Goal: Book appointment/travel/reservation

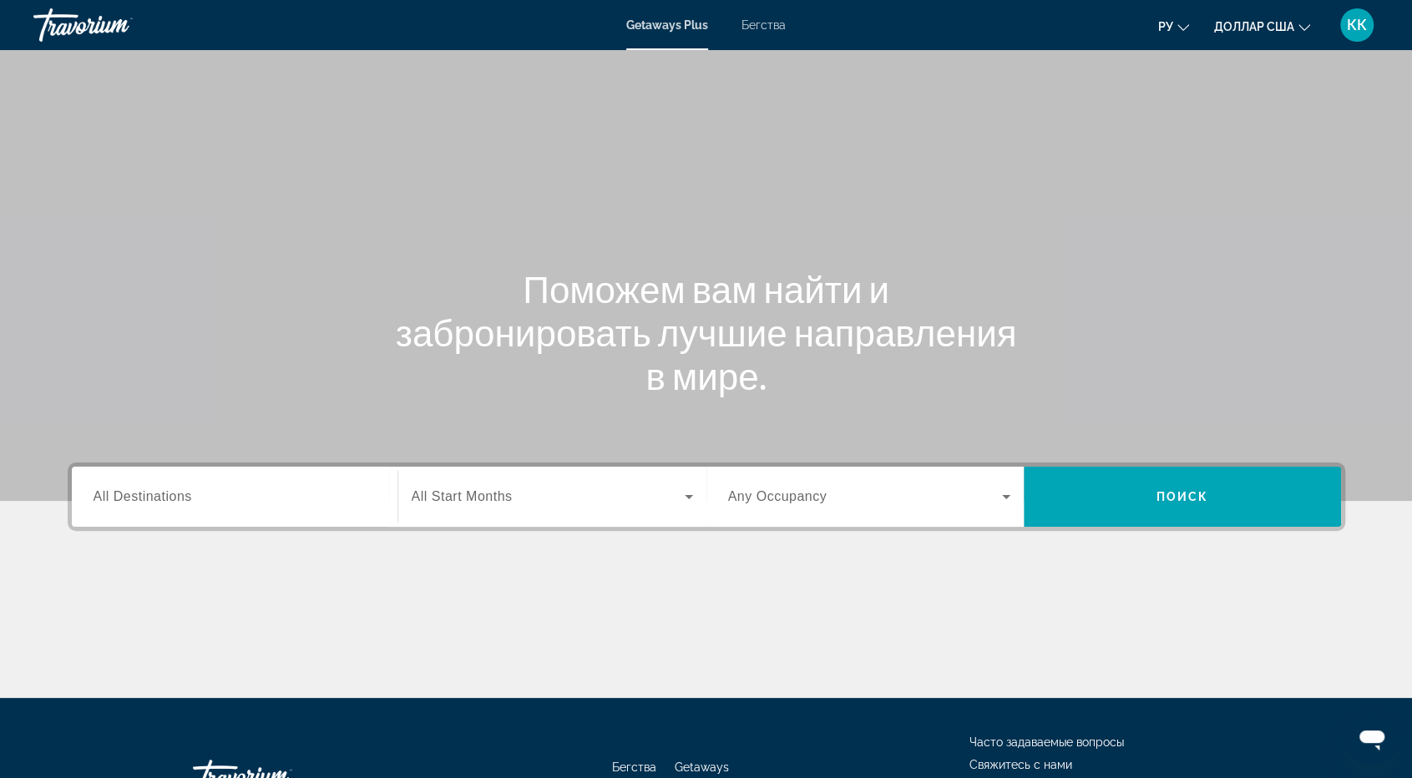
click at [791, 119] on div "Основное содержание" at bounding box center [706, 250] width 1412 height 501
click at [112, 509] on div "Виджет поиска" at bounding box center [235, 498] width 282 height 48
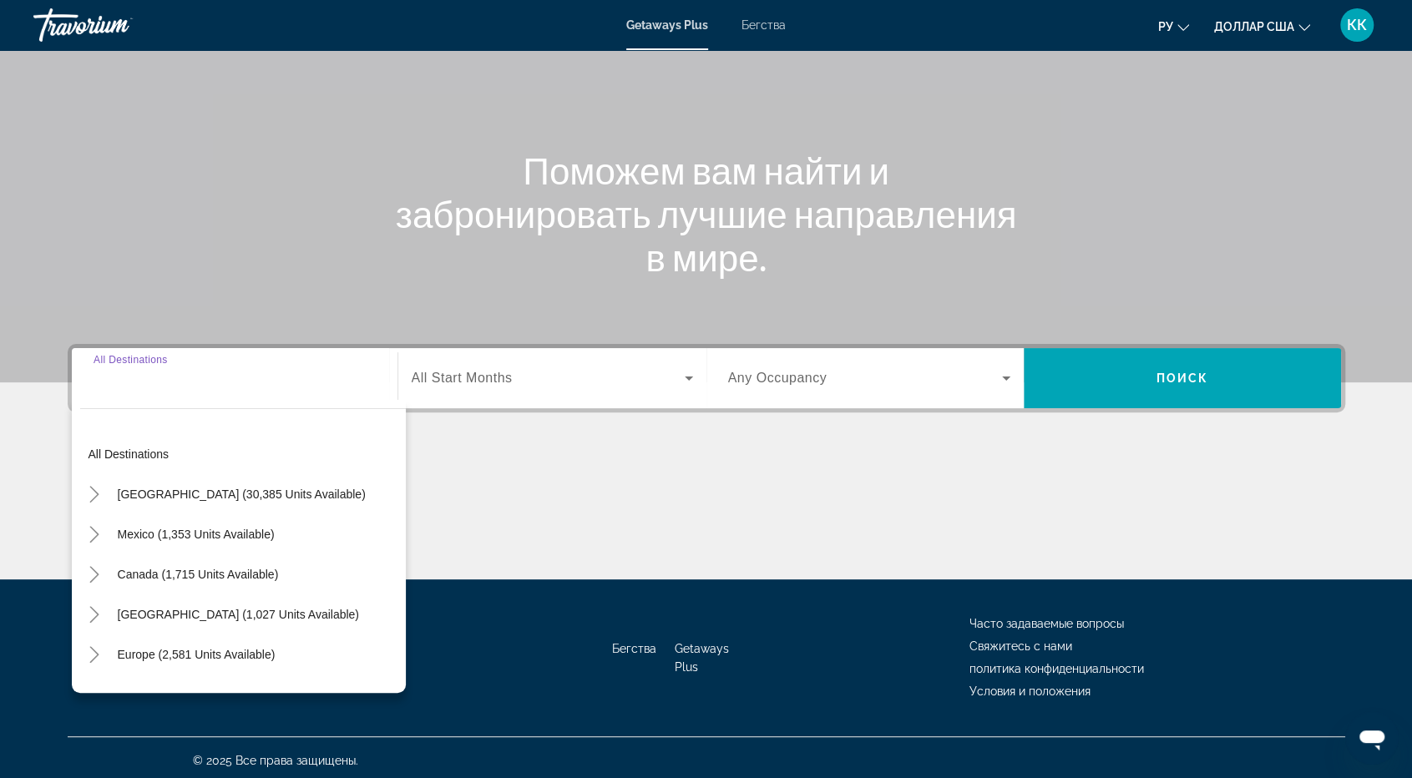
scroll to position [124, 0]
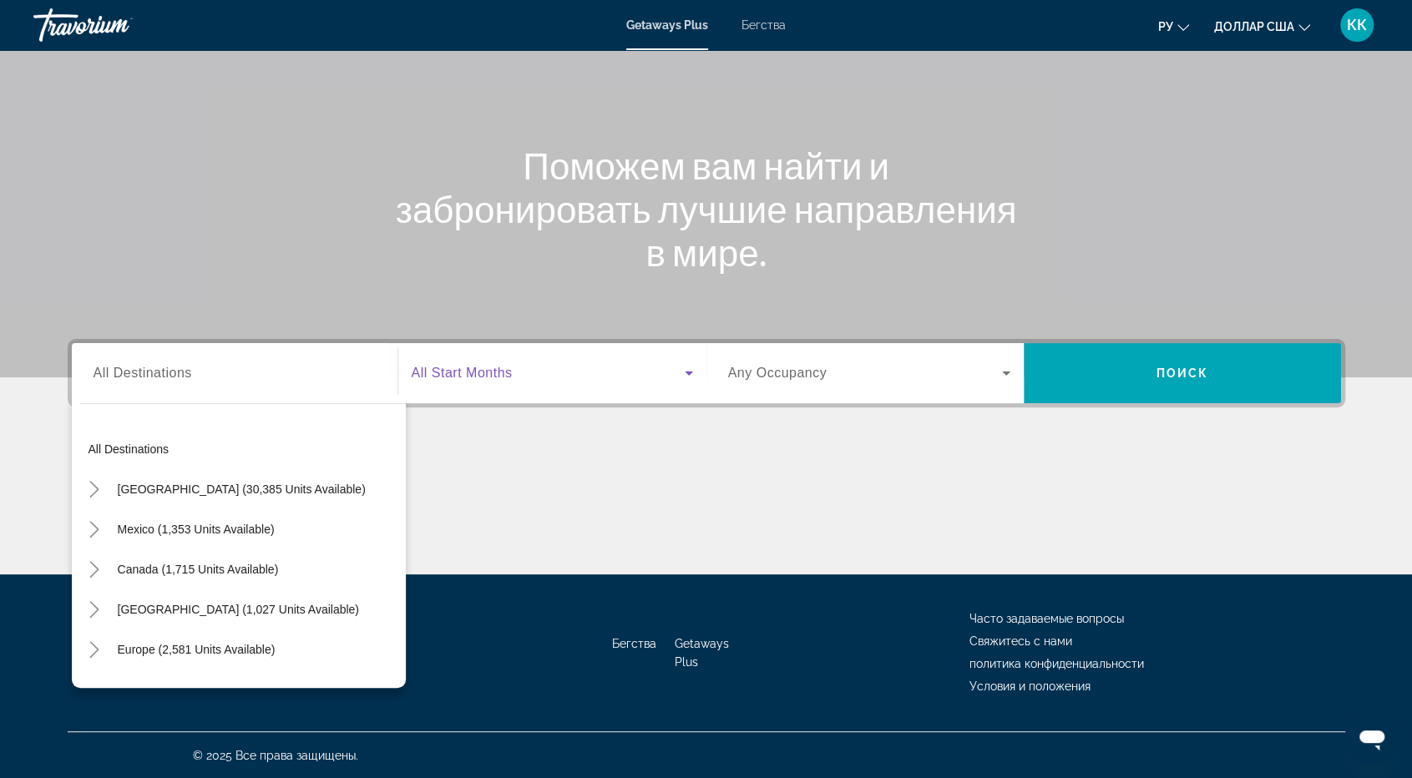
click at [692, 373] on icon "Виджет поиска" at bounding box center [689, 373] width 20 height 20
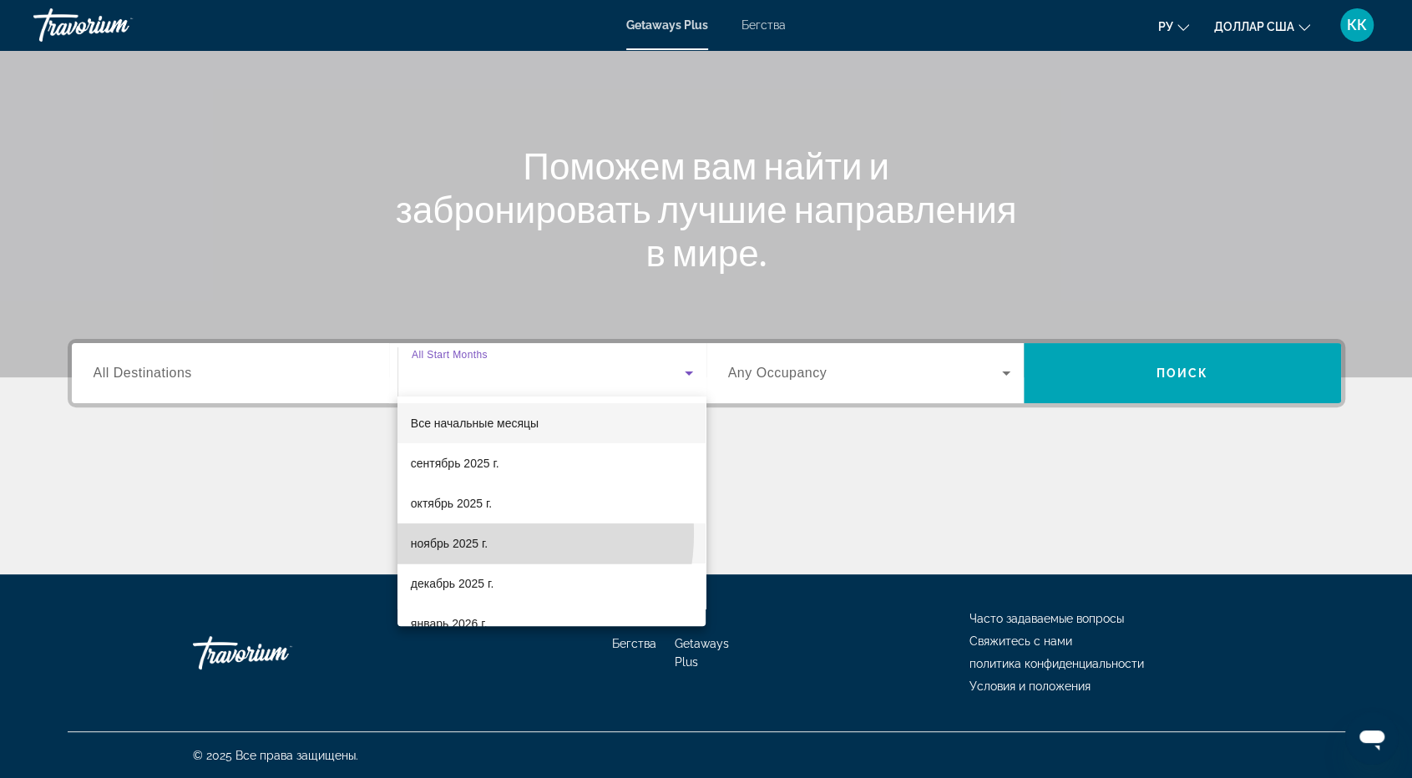
click at [473, 534] on span "ноябрь 2025 г." at bounding box center [449, 544] width 77 height 20
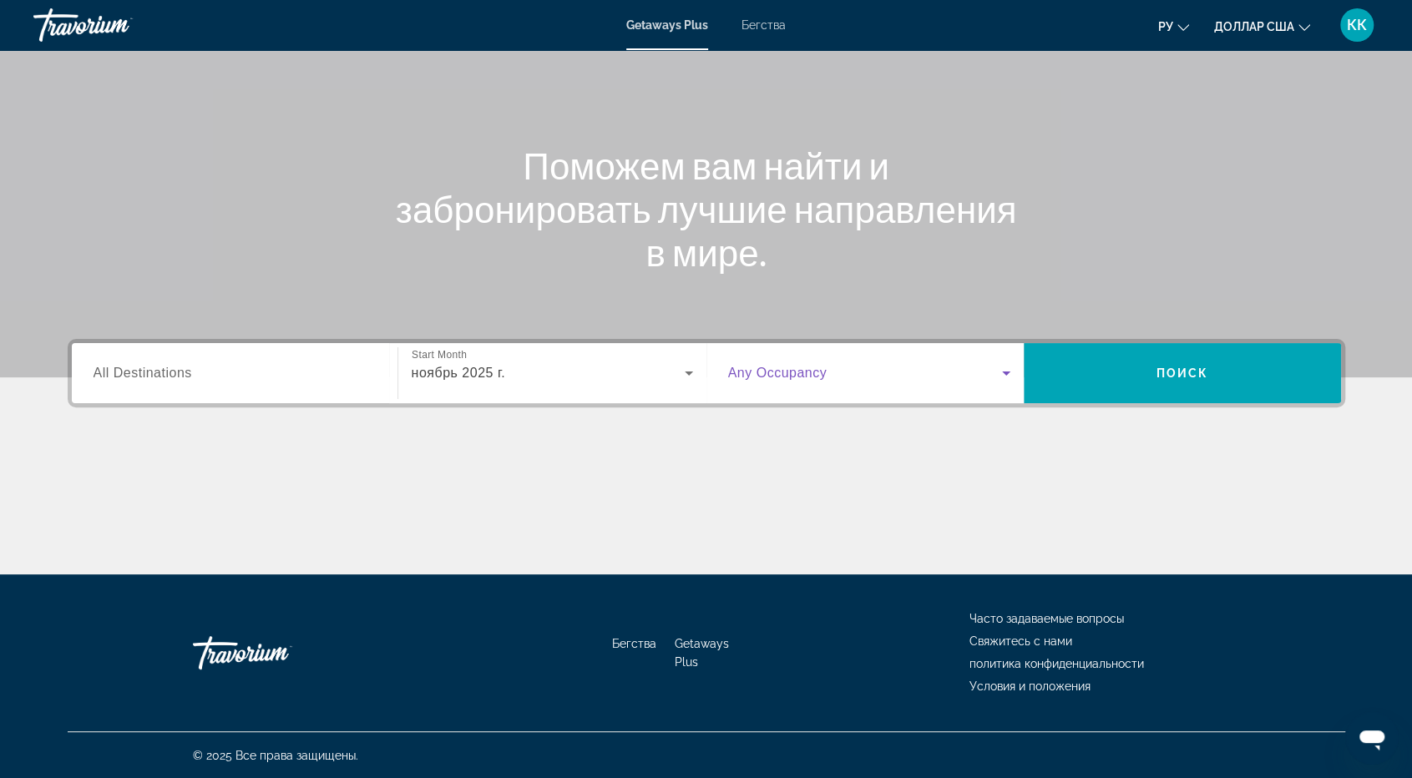
click at [1004, 369] on icon "Виджет поиска" at bounding box center [1006, 373] width 20 height 20
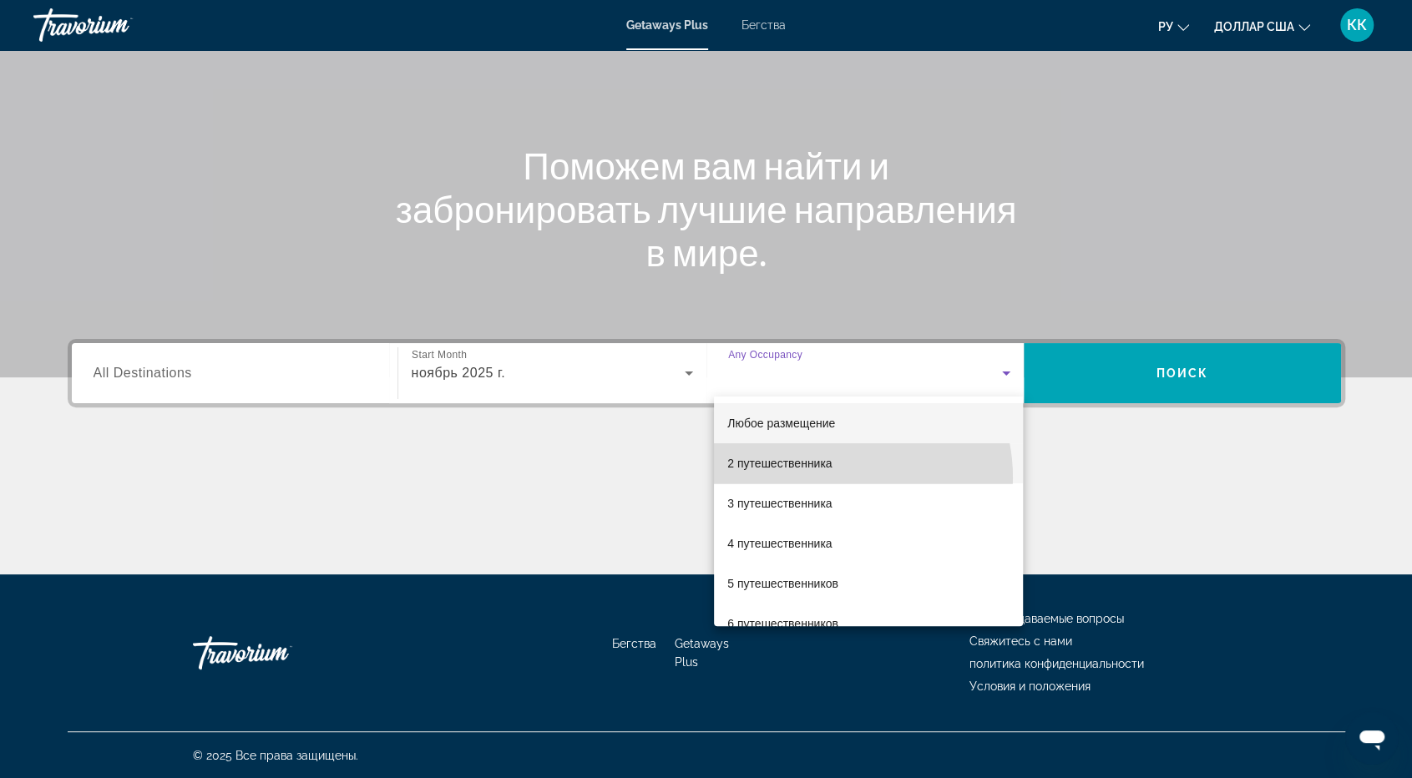
click at [830, 478] on mat-option "2 путешественника" at bounding box center [868, 463] width 309 height 40
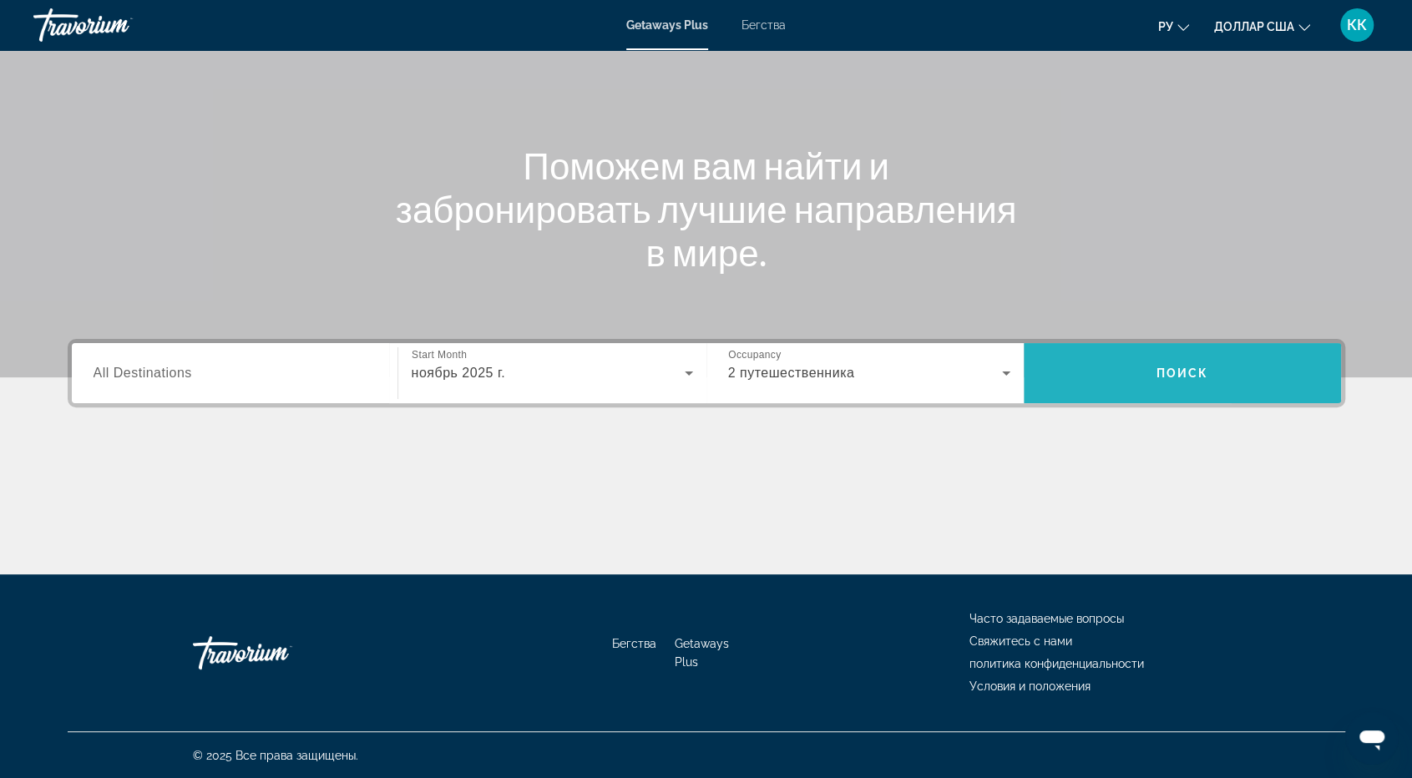
click at [1238, 387] on span "Виджет поиска" at bounding box center [1182, 373] width 317 height 40
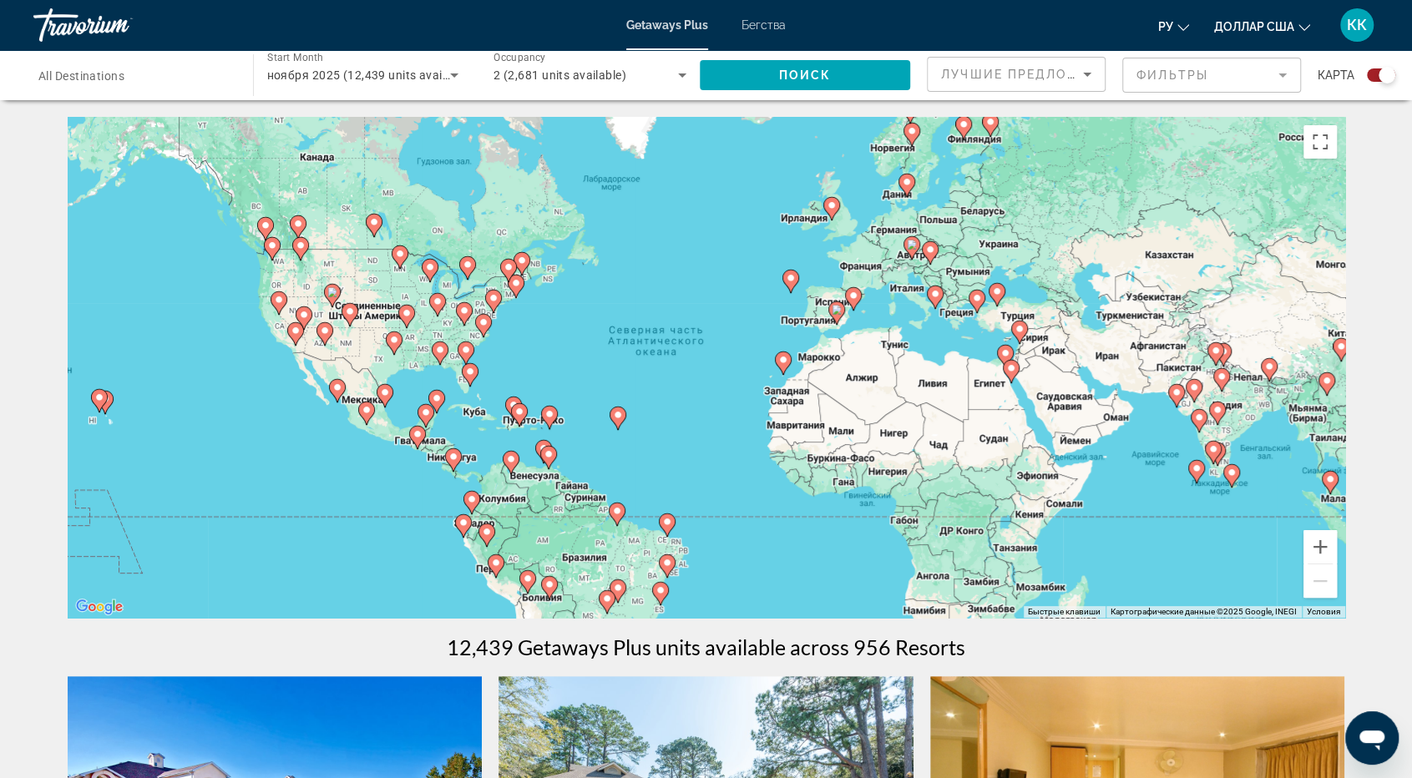
scroll to position [681, 0]
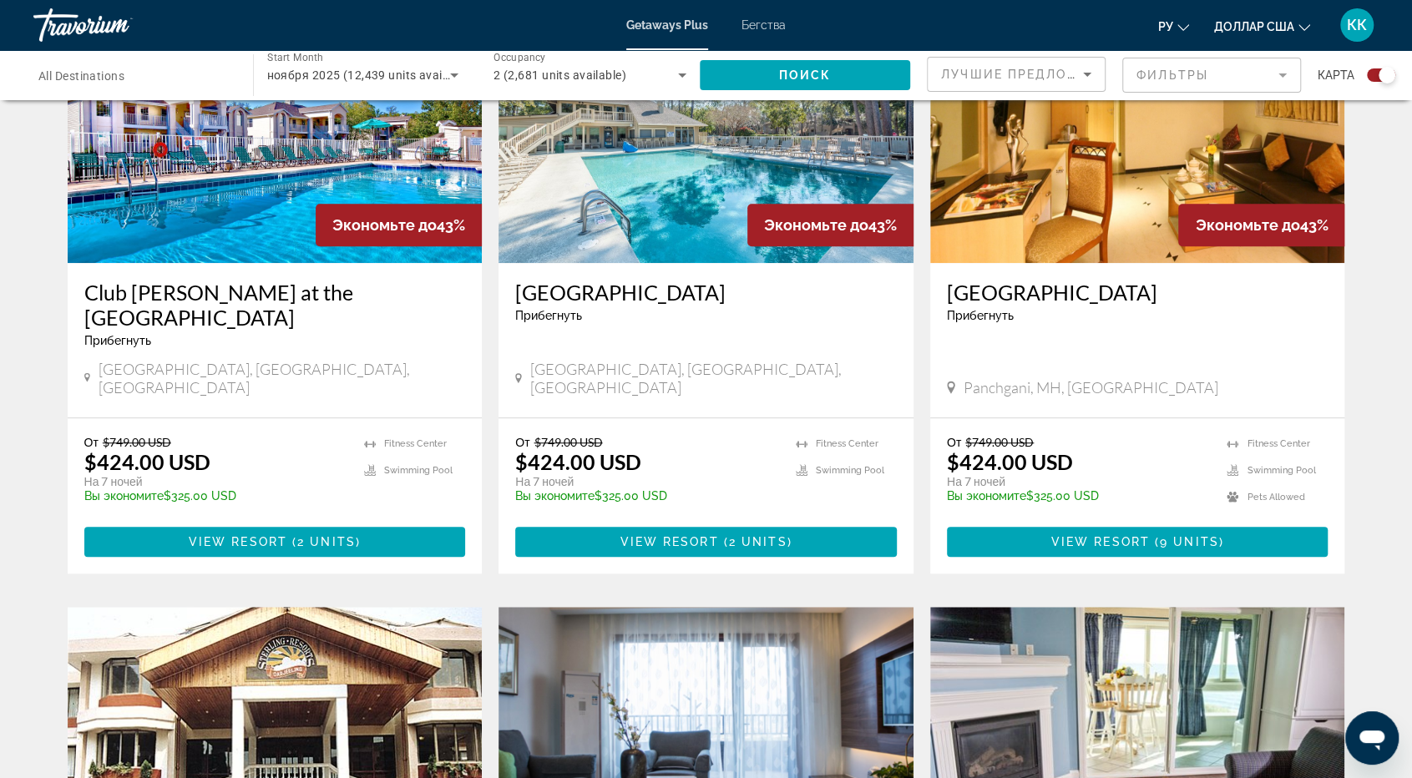
click at [1388, 741] on div "Открытое окно обмена сообщениями" at bounding box center [1372, 738] width 50 height 50
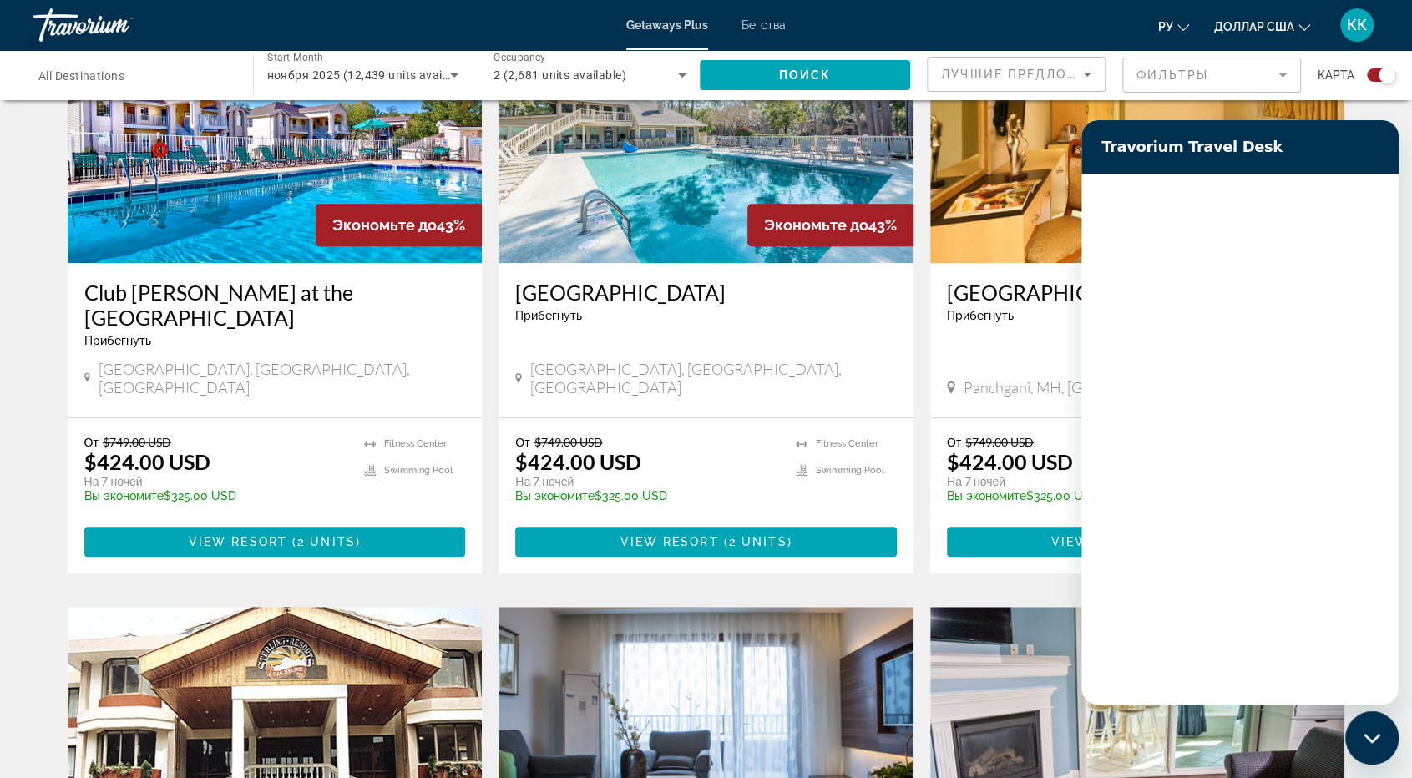
scroll to position [0, 0]
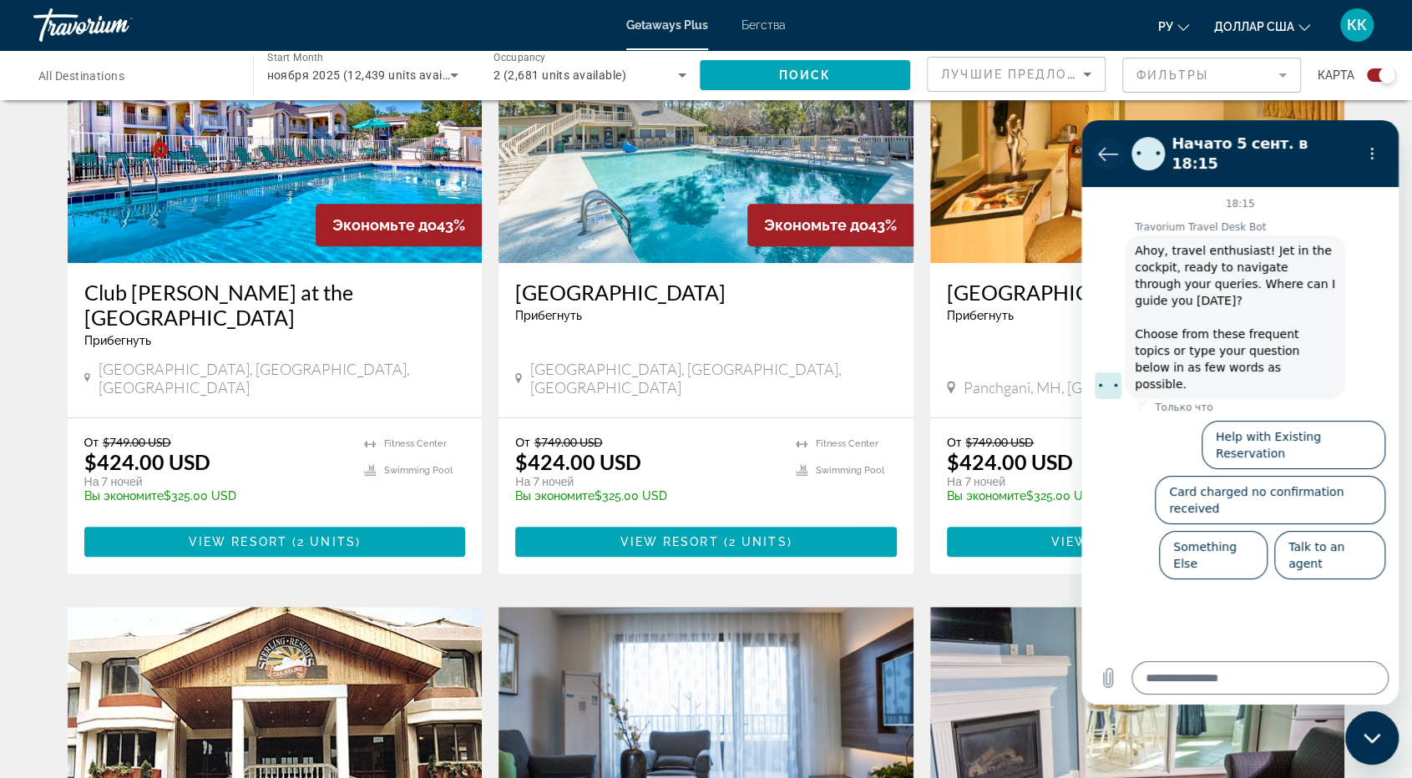
click at [1105, 161] on button "Вернуться к списку разговоров" at bounding box center [1108, 153] width 33 height 33
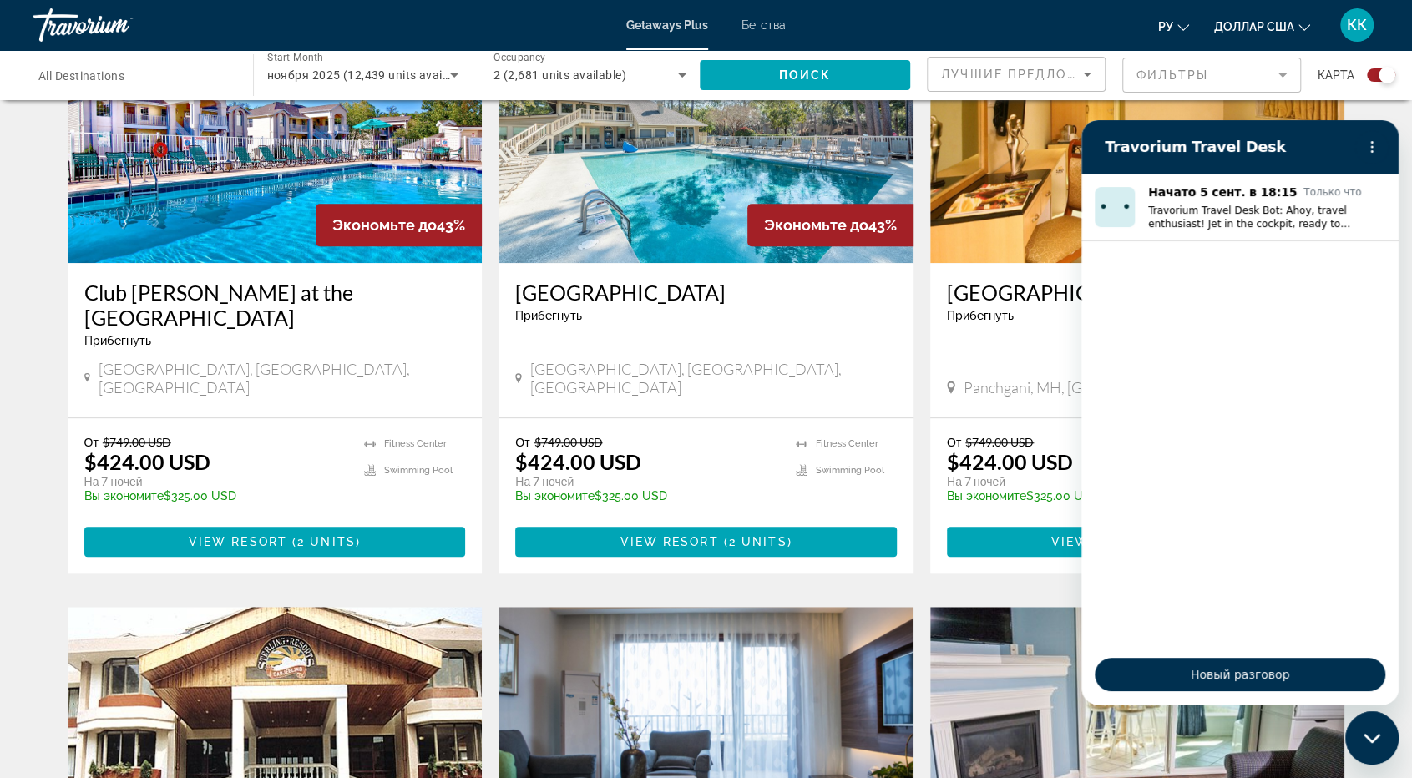
click at [1036, 219] on img "Основное содержание" at bounding box center [1137, 129] width 415 height 267
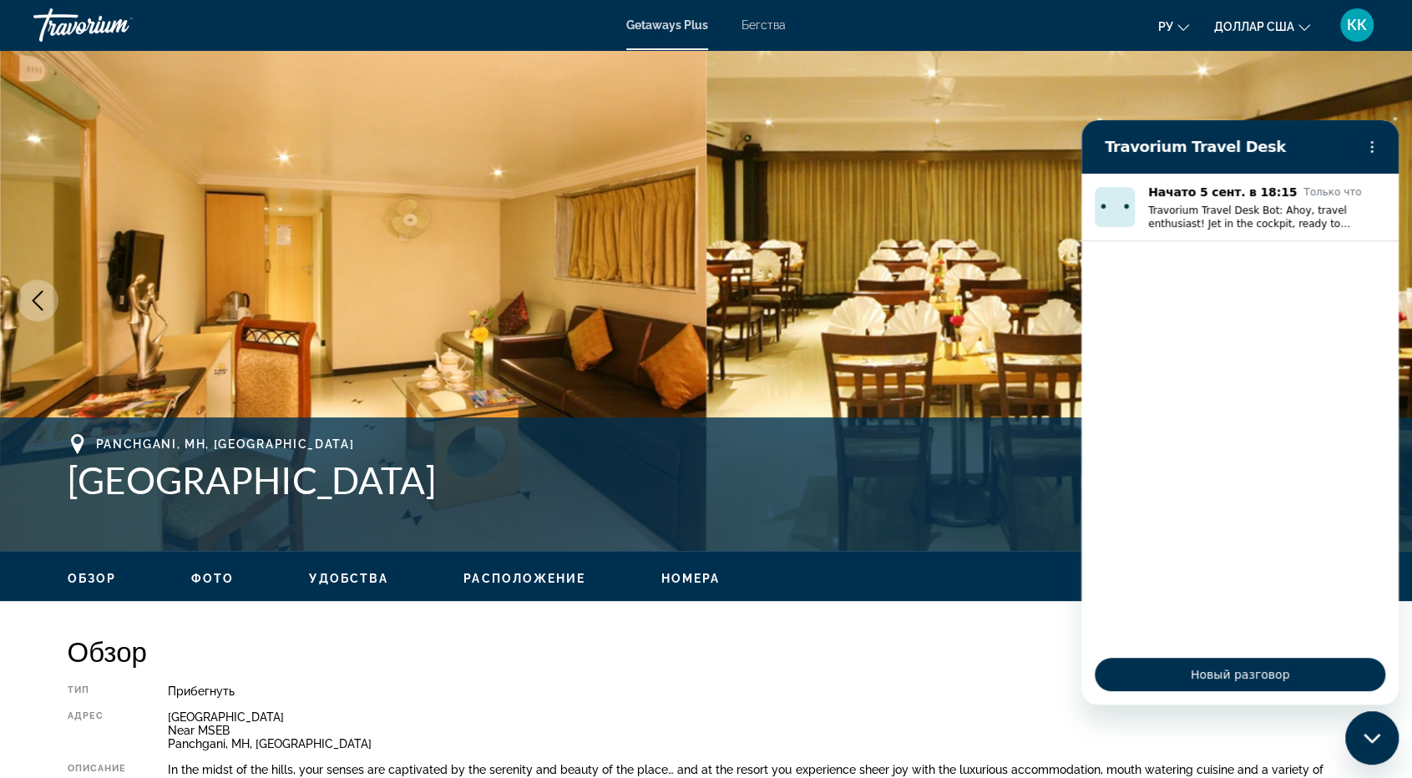
click at [1026, 671] on div "Обзор Тип Прибегнуть Все включено Нет «все включено» Адрес [GEOGRAPHIC_DATA] Ne…" at bounding box center [707, 736] width 1278 height 203
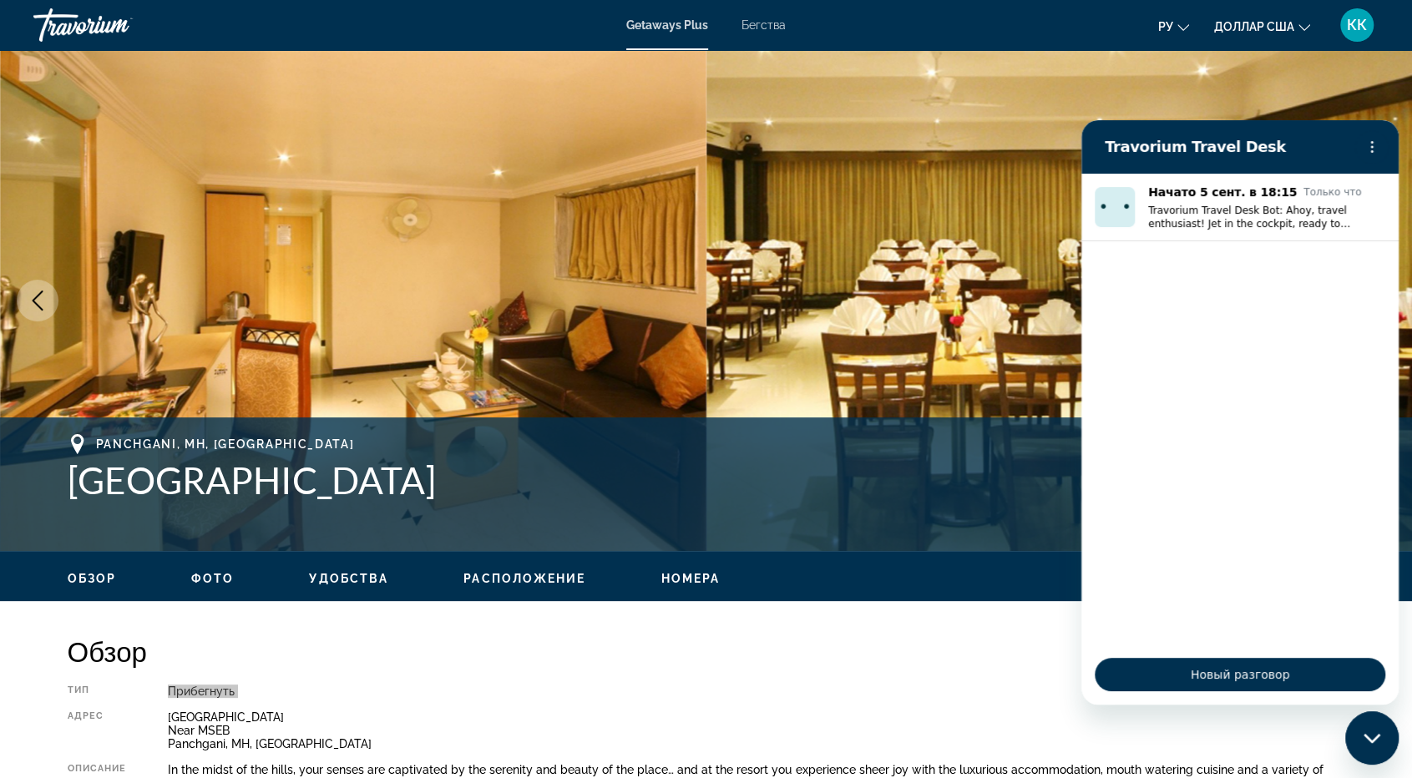
click at [1381, 731] on div "Закрыть окно обмена сообщениями" at bounding box center [1372, 738] width 50 height 50
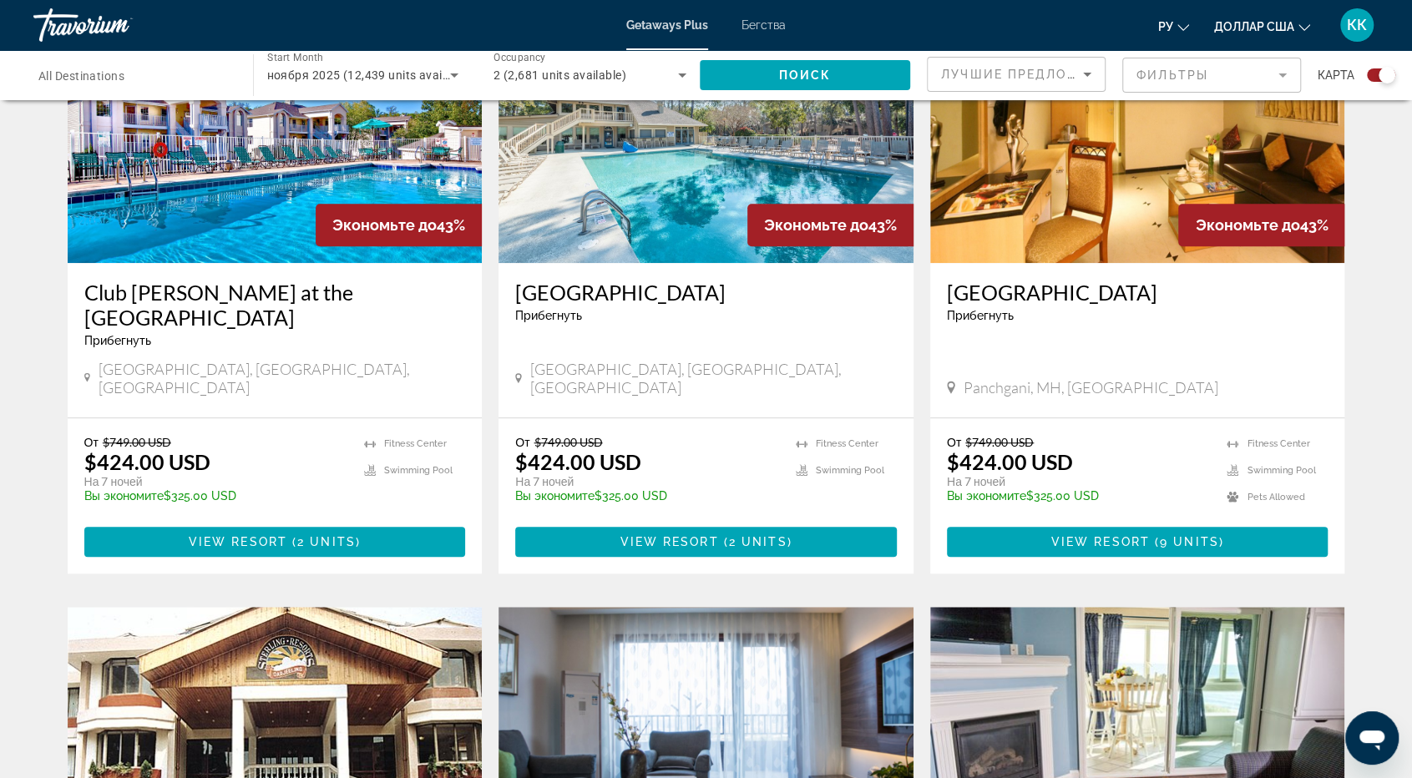
scroll to position [1362, 0]
